Goal: Information Seeking & Learning: Learn about a topic

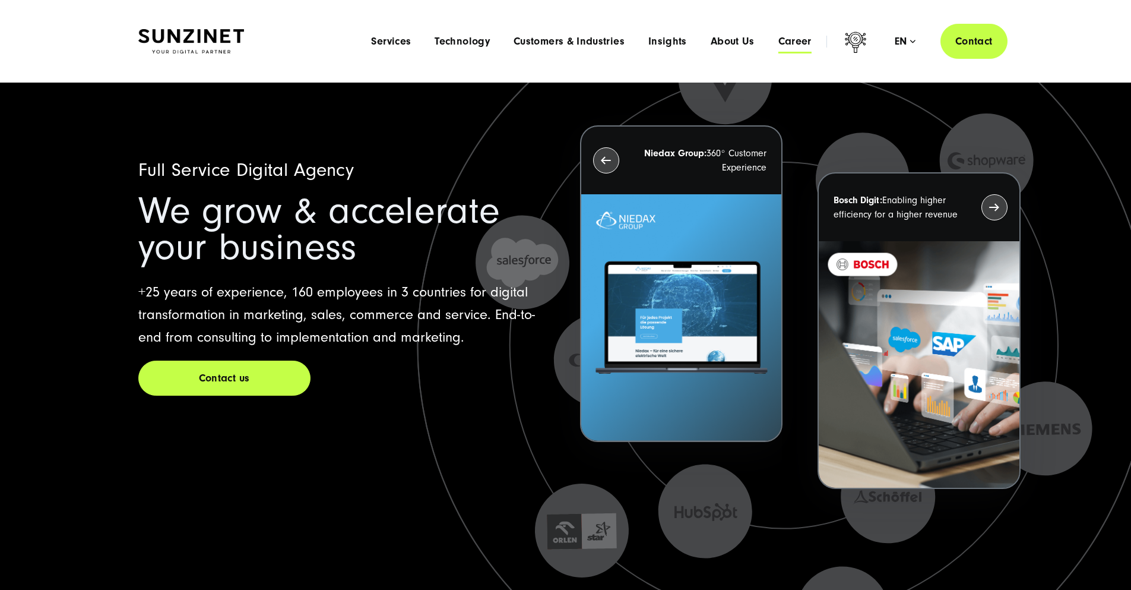
click at [779, 42] on span "Career" at bounding box center [795, 42] width 33 height 12
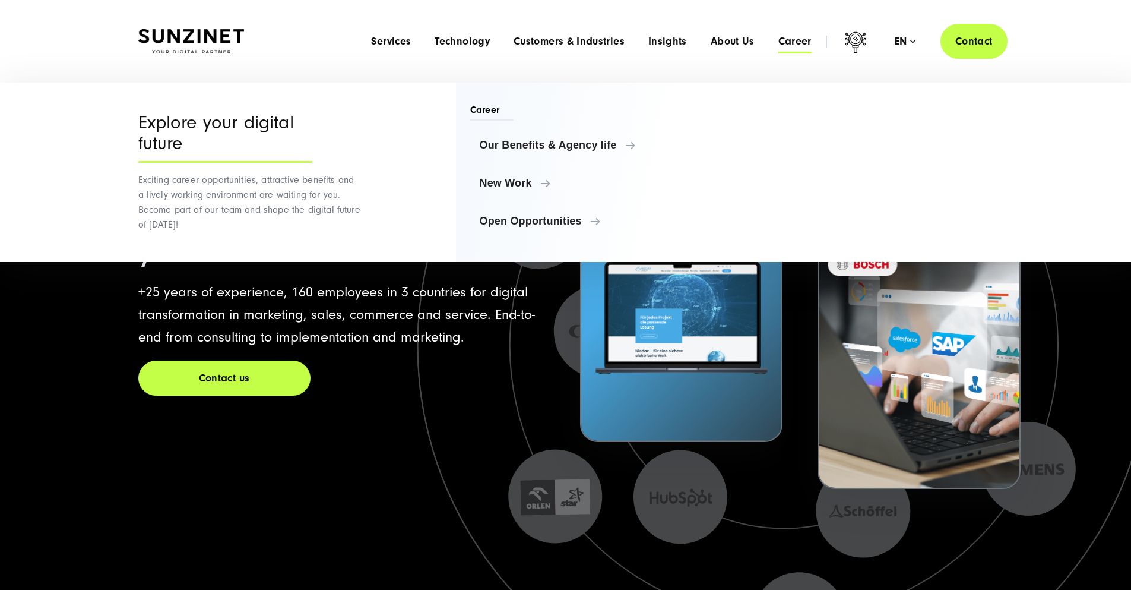
click at [781, 46] on span "Career" at bounding box center [795, 42] width 33 height 12
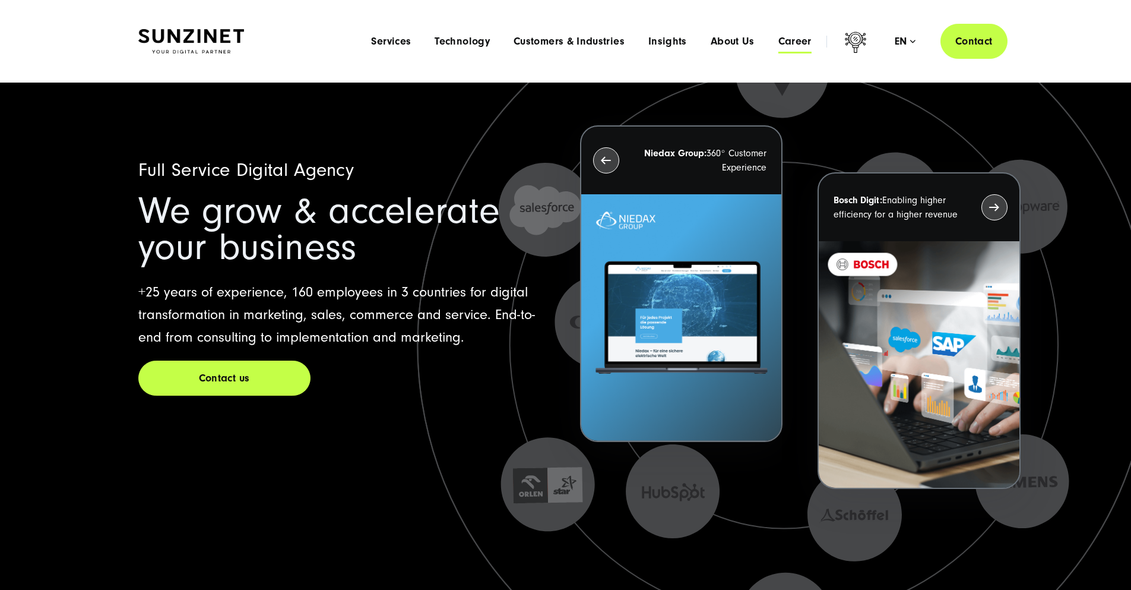
click at [780, 44] on span "Career" at bounding box center [795, 42] width 33 height 12
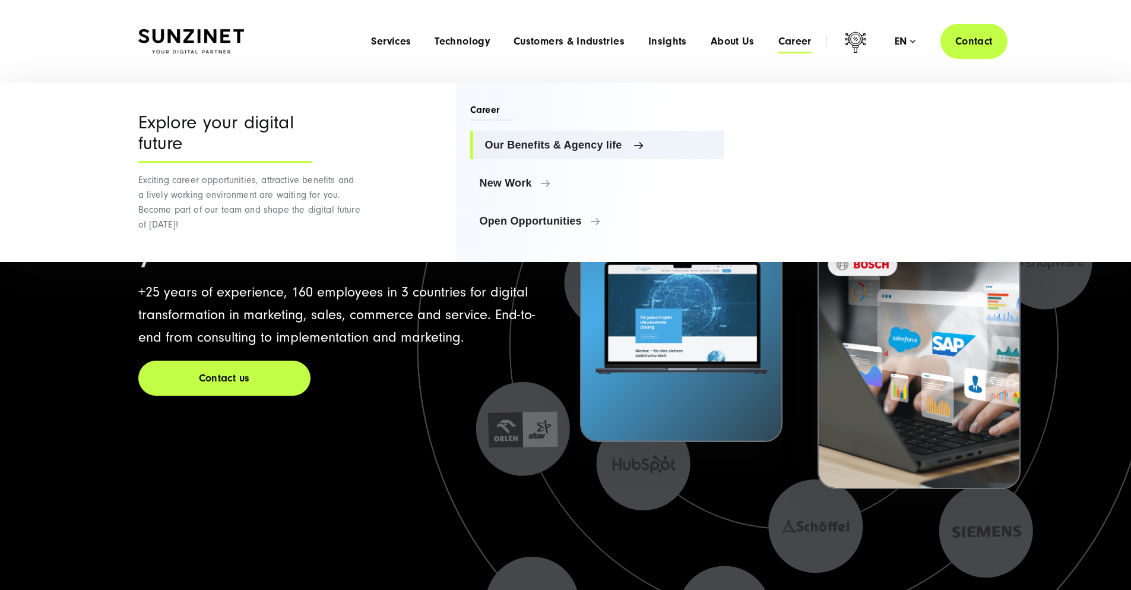
click at [510, 147] on span "Our Benefits & Agency life" at bounding box center [600, 145] width 230 height 12
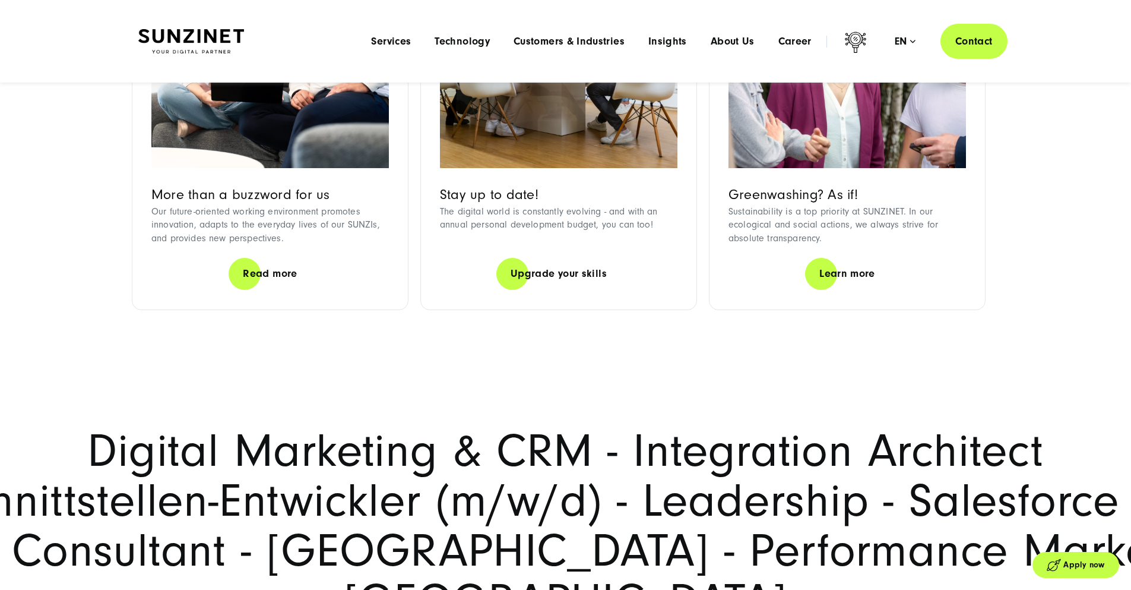
scroll to position [2336, 0]
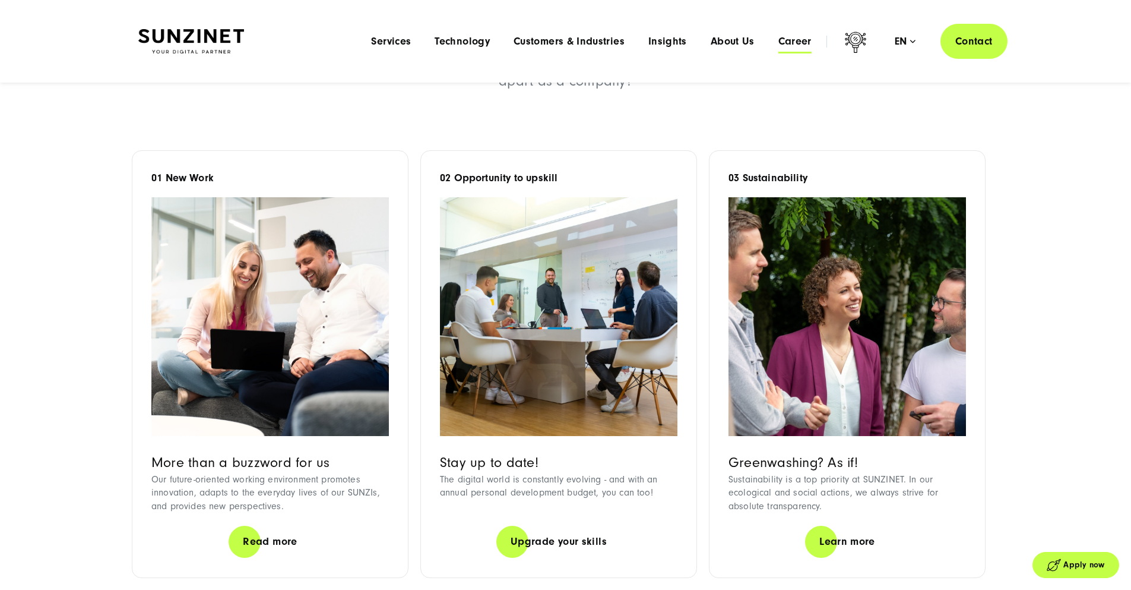
click at [779, 43] on span "Career" at bounding box center [795, 42] width 33 height 12
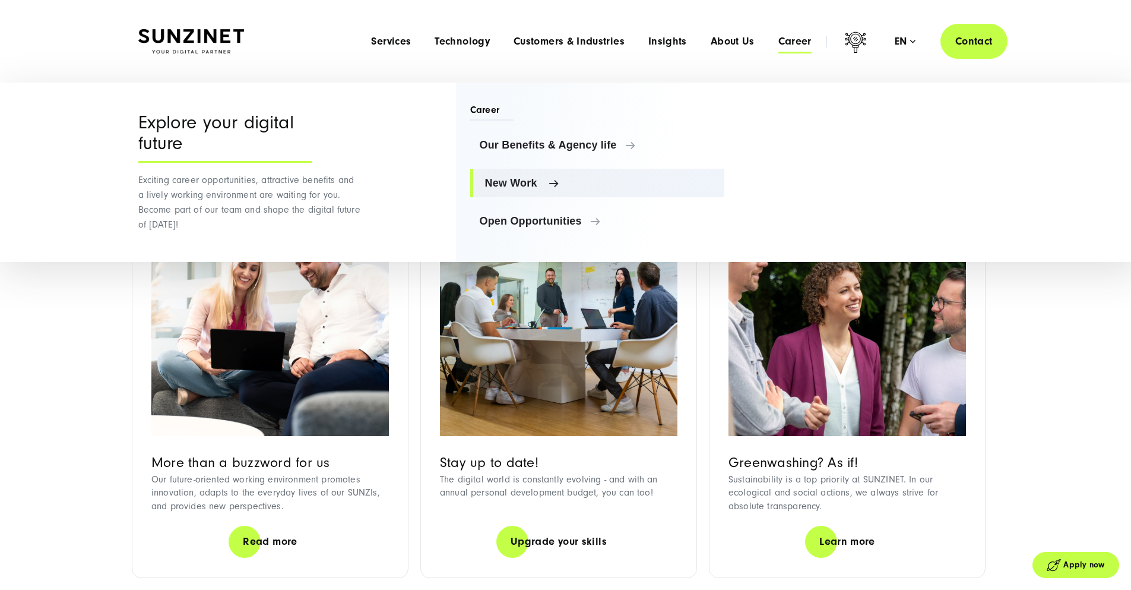
click at [492, 181] on span "New Work" at bounding box center [600, 183] width 230 height 12
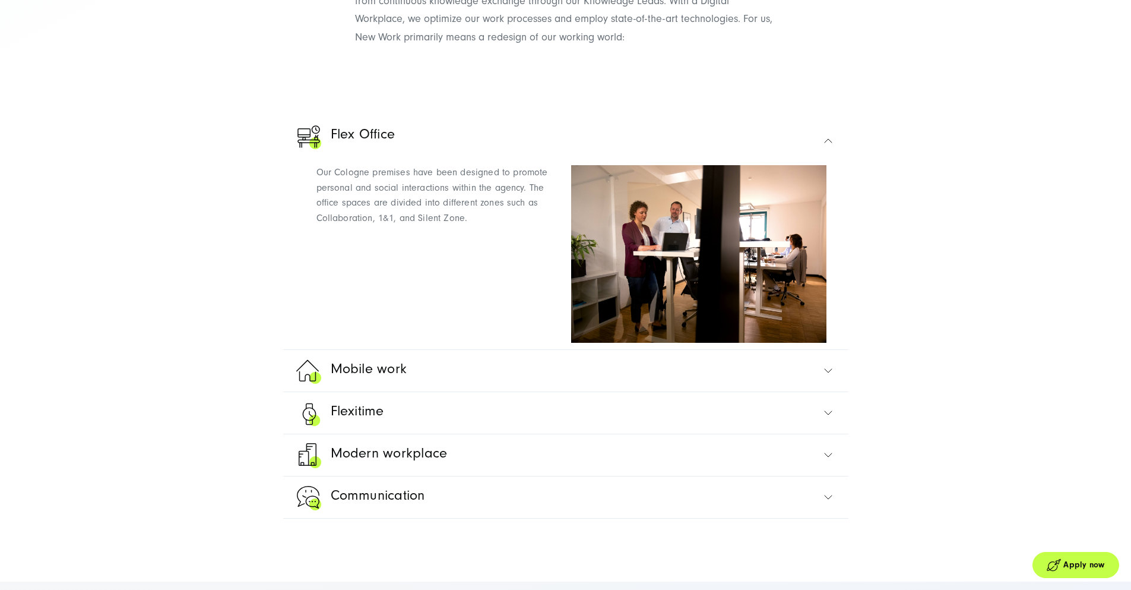
scroll to position [809, 0]
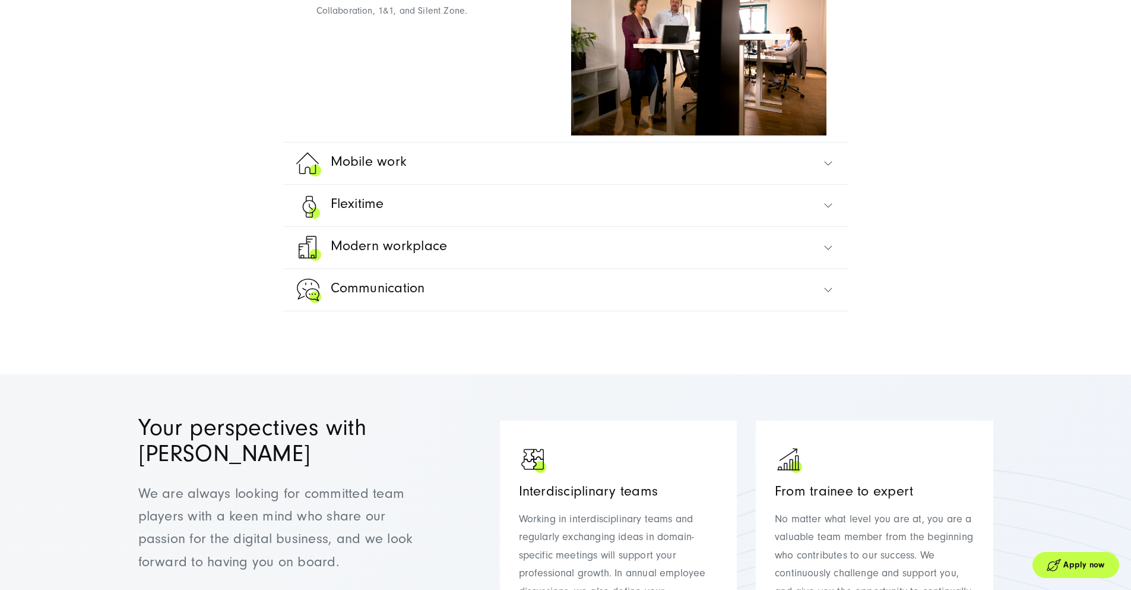
click at [385, 179] on span "Mobile work" at bounding box center [369, 164] width 77 height 29
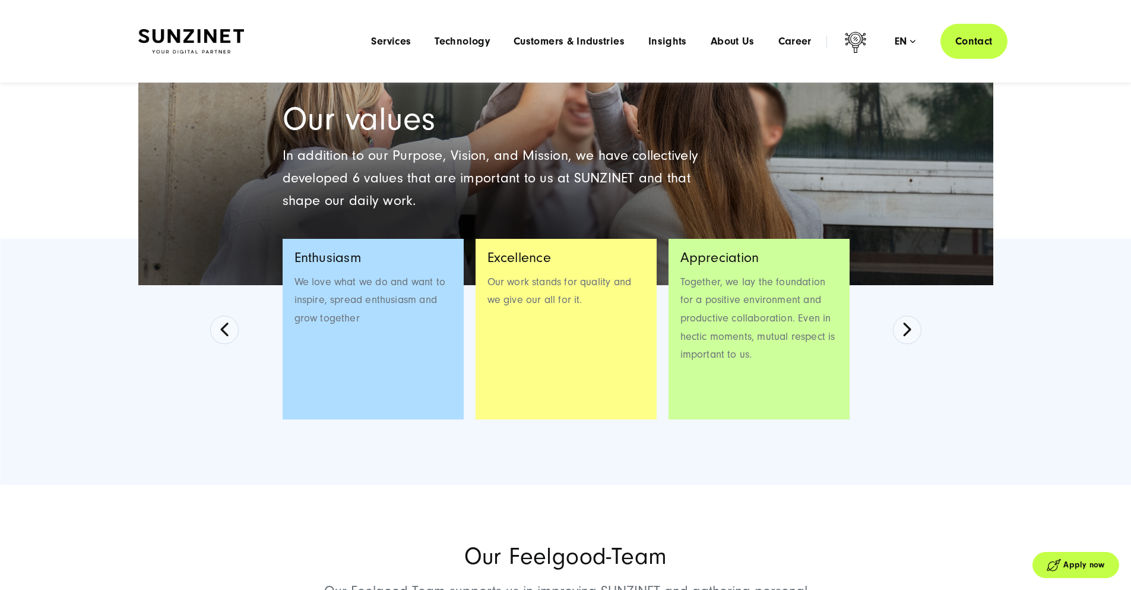
scroll to position [3112, 0]
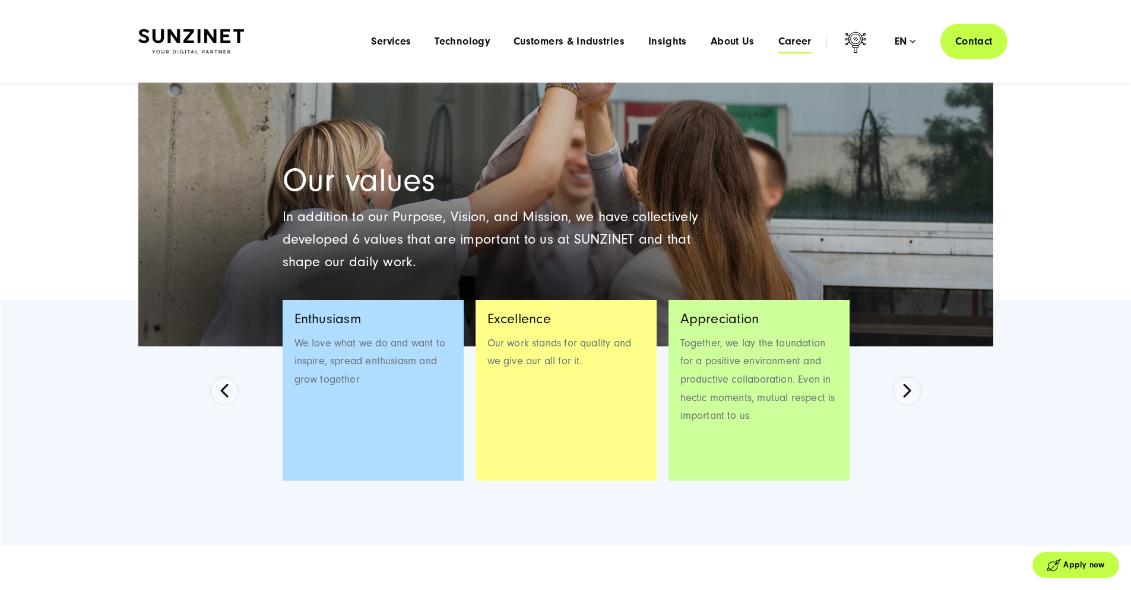
click at [781, 42] on span "Career" at bounding box center [795, 42] width 33 height 12
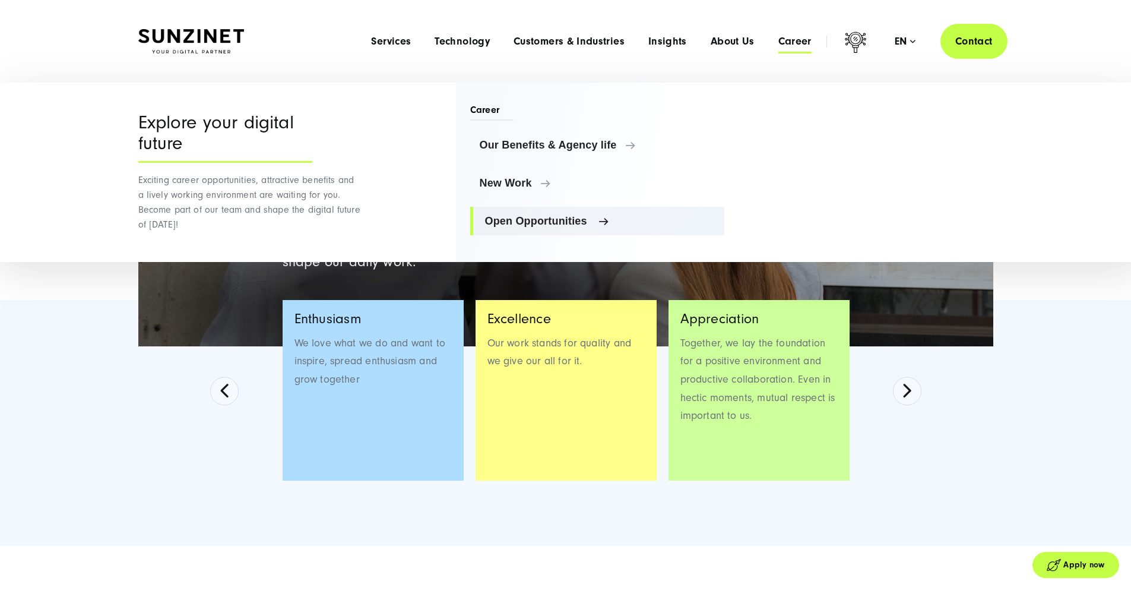
click at [564, 217] on span "Open Opportunities" at bounding box center [600, 221] width 230 height 12
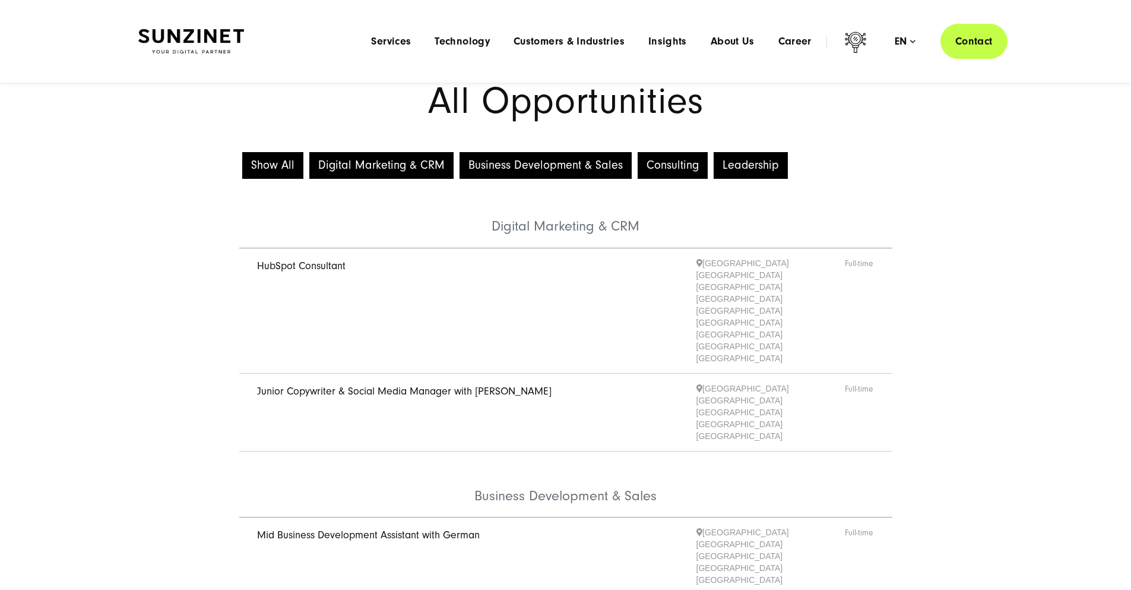
scroll to position [158, 0]
